Goal: Task Accomplishment & Management: Manage account settings

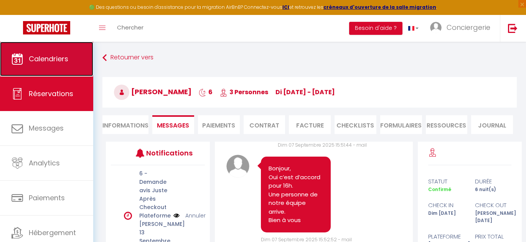
click at [55, 64] on link "Calendriers" at bounding box center [46, 59] width 93 height 35
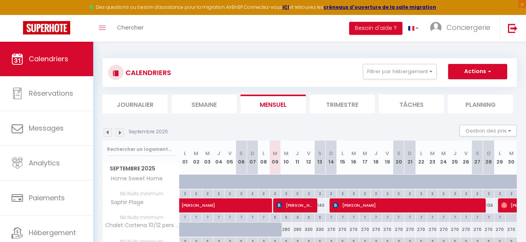
click at [106, 130] on img at bounding box center [108, 133] width 8 height 8
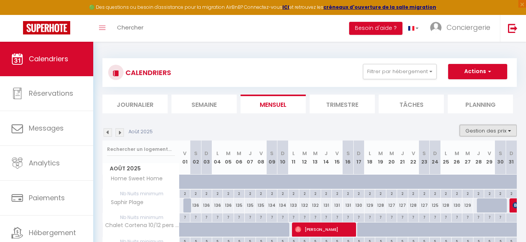
click at [478, 132] on button "Gestion des prix" at bounding box center [488, 131] width 57 height 12
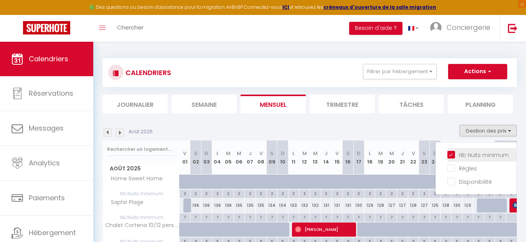
click at [452, 150] on li "Nb Nuits minimum" at bounding box center [481, 154] width 69 height 13
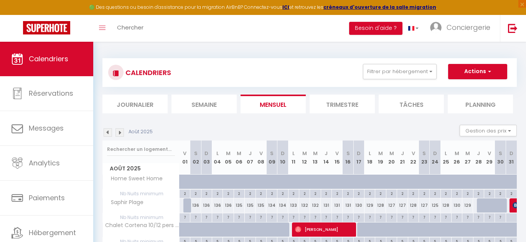
click at [417, 128] on div "Août 2025 Gestion des prix Nb Nuits minimum Règles Disponibilité" at bounding box center [309, 133] width 414 height 16
click at [464, 134] on button "Gestion des prix" at bounding box center [488, 131] width 57 height 12
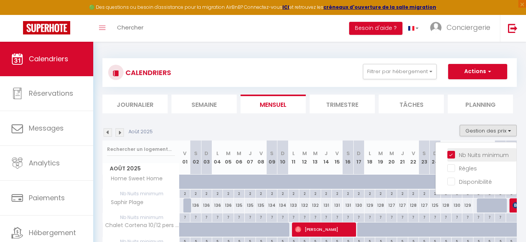
click at [452, 155] on input "Nb Nuits minimum" at bounding box center [481, 155] width 69 height 8
checkbox input "false"
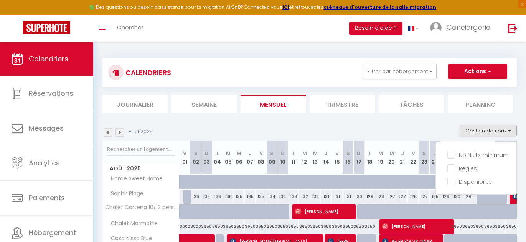
click at [349, 132] on div "Août 2025 Gestion des prix Nb Nuits minimum Règles Disponibilité" at bounding box center [309, 133] width 414 height 16
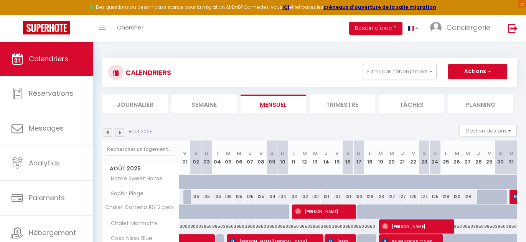
click at [120, 132] on img at bounding box center [119, 133] width 8 height 8
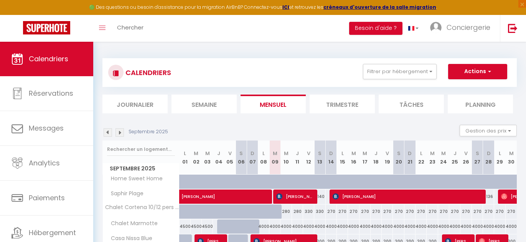
click at [262, 65] on div "CALENDRIERS Filtrer par hébergement Tous Le Neyst Cosy Lafayette Home Sweet Hom…" at bounding box center [309, 72] width 403 height 17
